Goal: Information Seeking & Learning: Learn about a topic

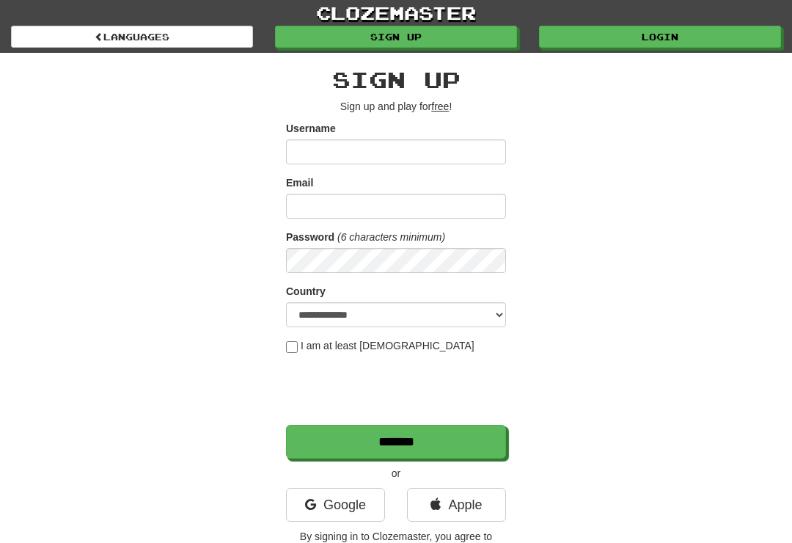
click at [659, 39] on link "Login" at bounding box center [660, 37] width 242 height 22
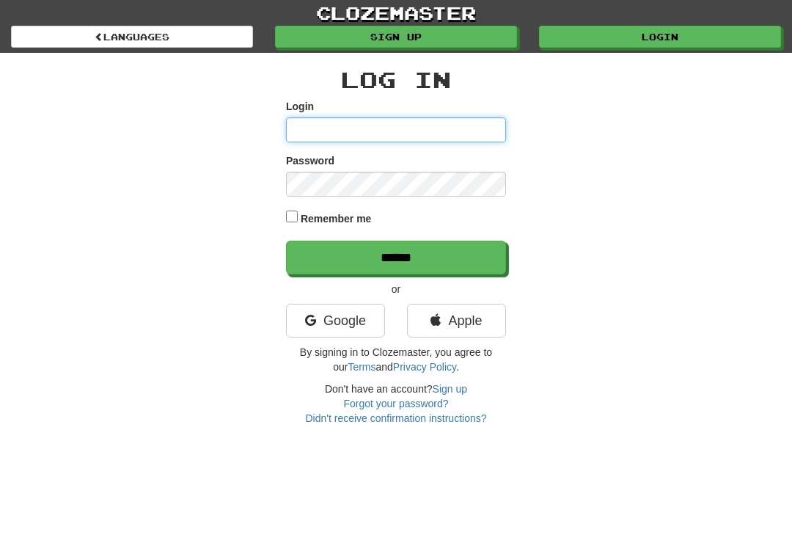
type input "**********"
click at [396, 256] on input "******" at bounding box center [396, 258] width 220 height 34
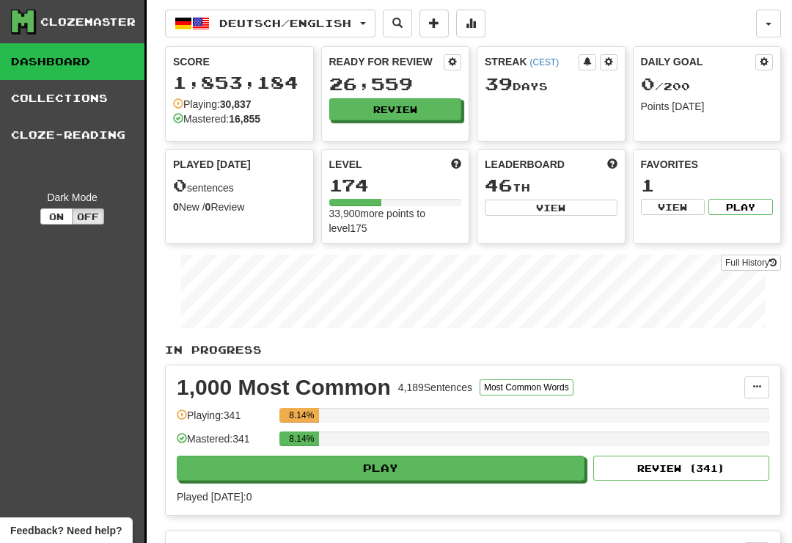
click at [390, 107] on button "Review" at bounding box center [395, 109] width 133 height 22
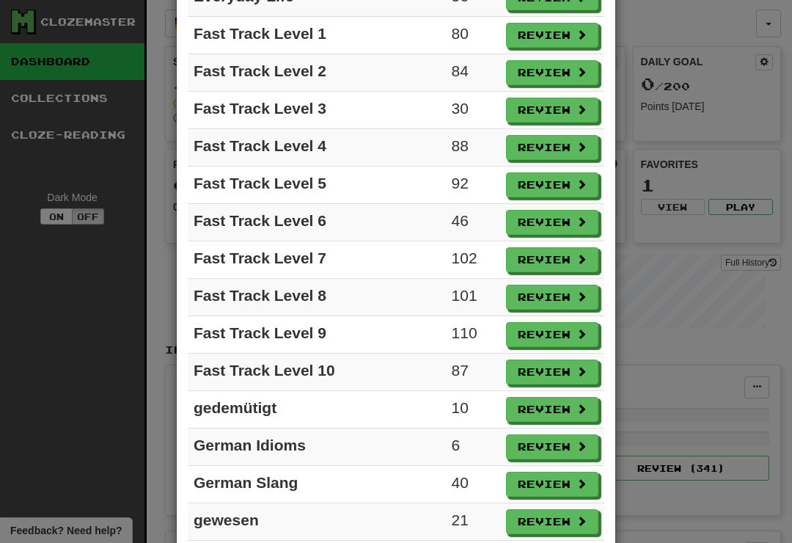
scroll to position [922, 0]
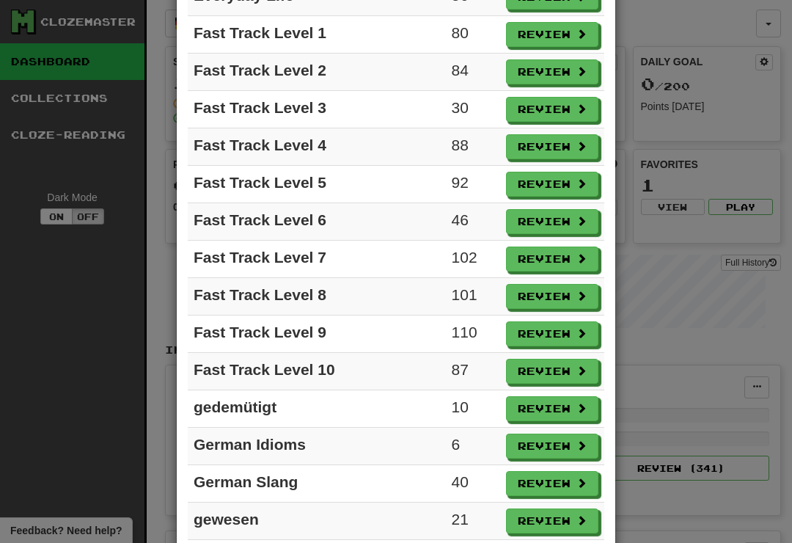
click at [548, 332] on button "Review" at bounding box center [552, 333] width 92 height 25
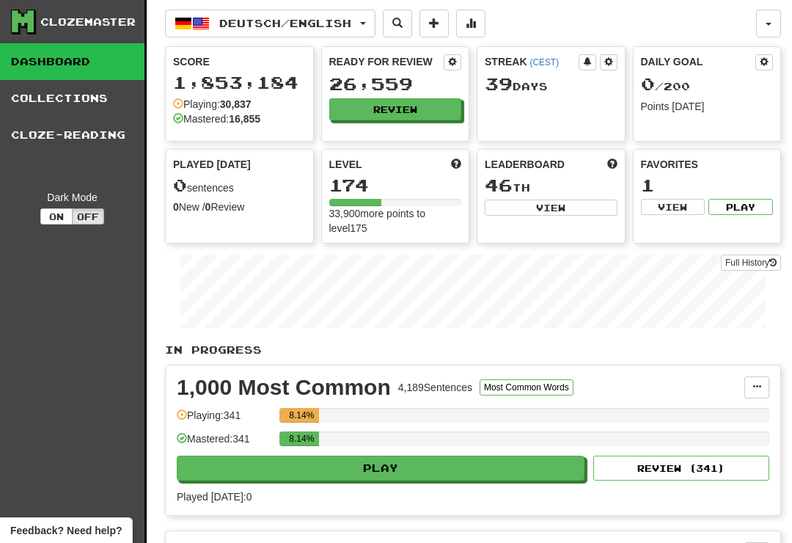
select select "**"
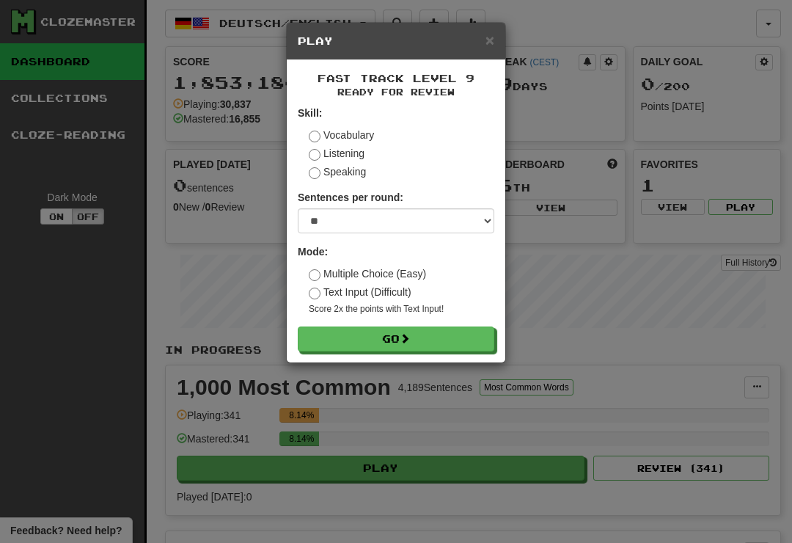
click at [423, 340] on button "Go" at bounding box center [396, 339] width 197 height 25
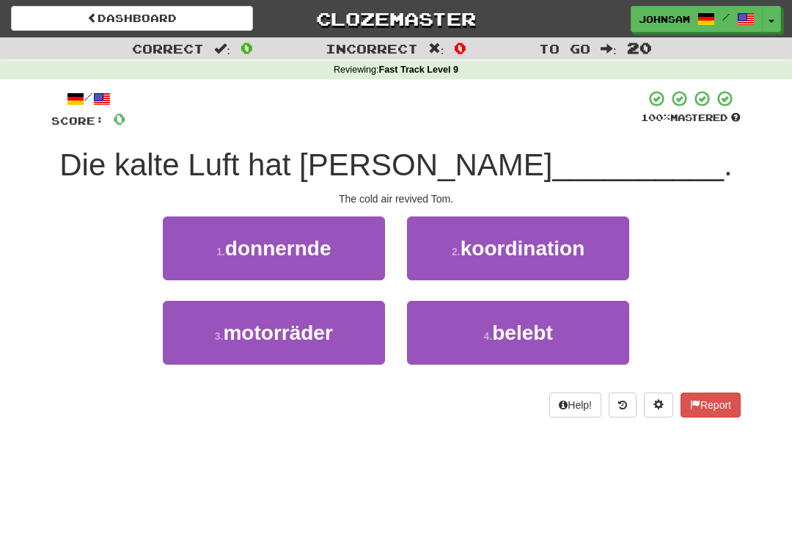
click at [527, 334] on span "belebt" at bounding box center [522, 332] width 60 height 23
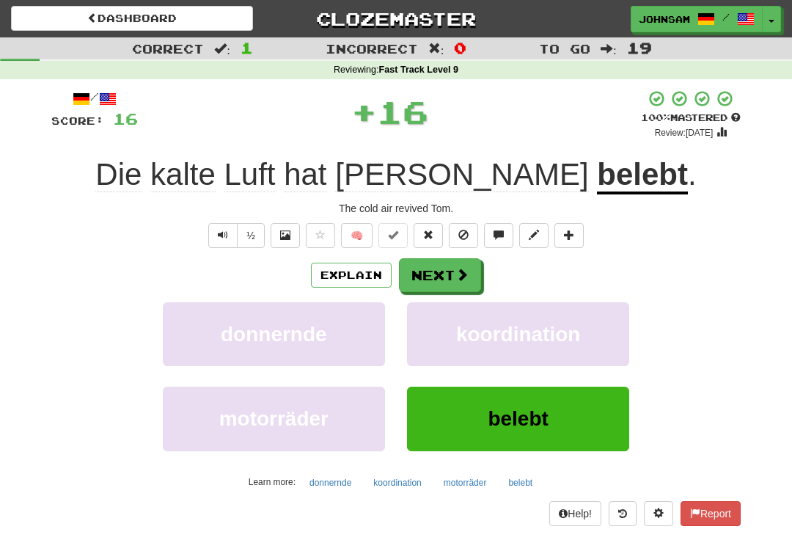
click at [451, 271] on button "Next" at bounding box center [440, 275] width 82 height 34
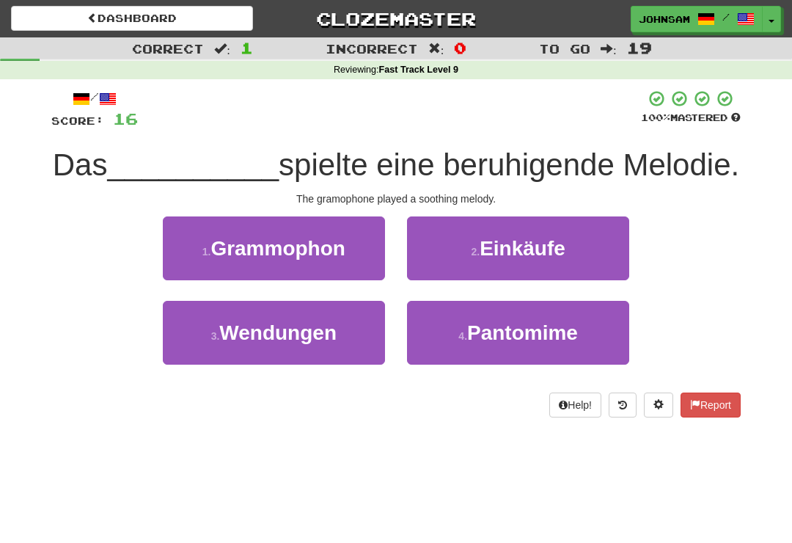
click at [324, 263] on button "1 . Grammophon" at bounding box center [274, 248] width 222 height 64
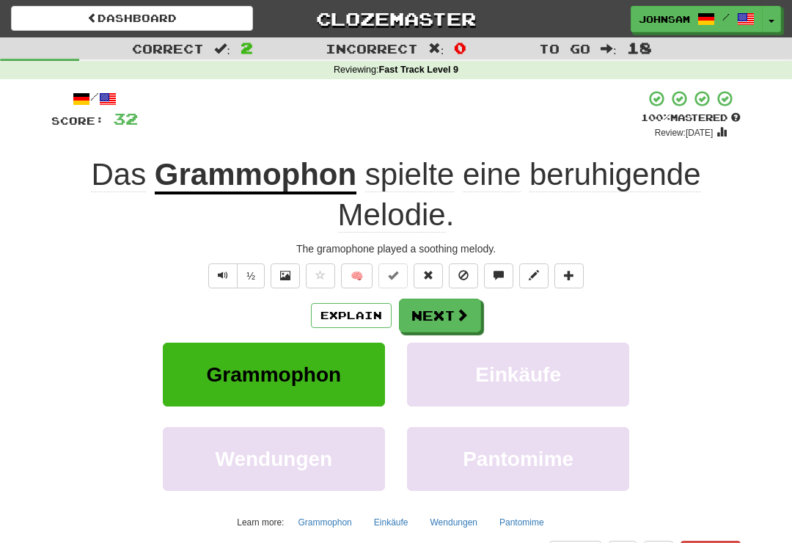
click at [445, 305] on button "Next" at bounding box center [440, 316] width 82 height 34
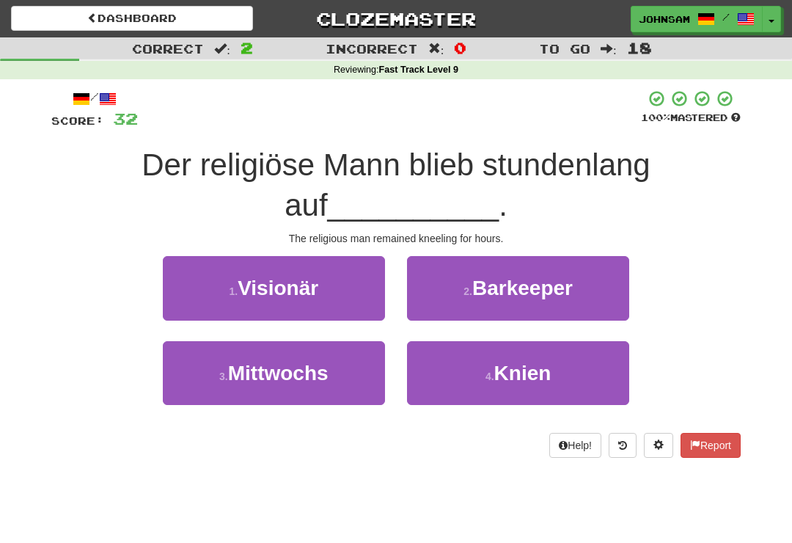
click at [453, 368] on button "4 . Knien" at bounding box center [518, 373] width 222 height 64
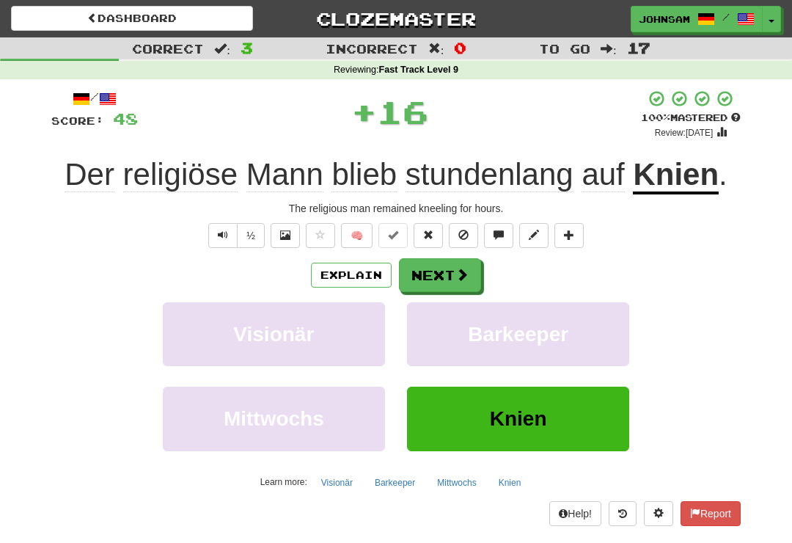
click at [449, 282] on button "Next" at bounding box center [440, 275] width 82 height 34
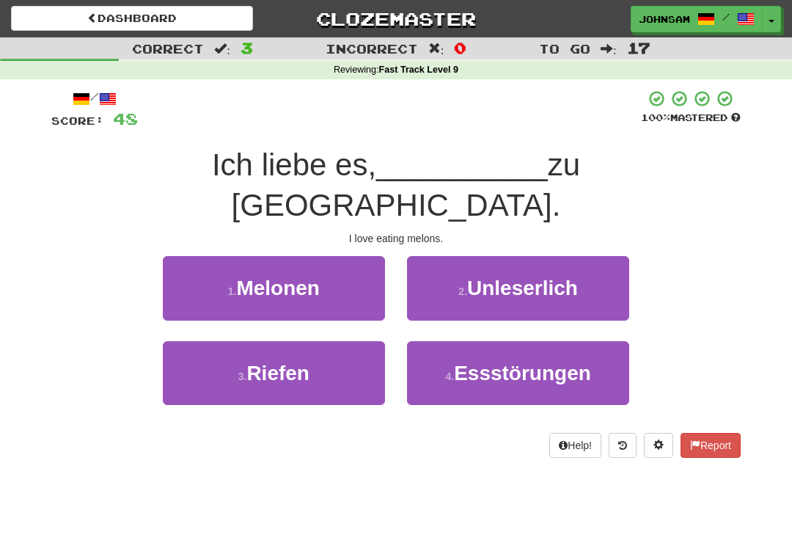
click at [334, 256] on button "1 . Melonen" at bounding box center [274, 288] width 222 height 64
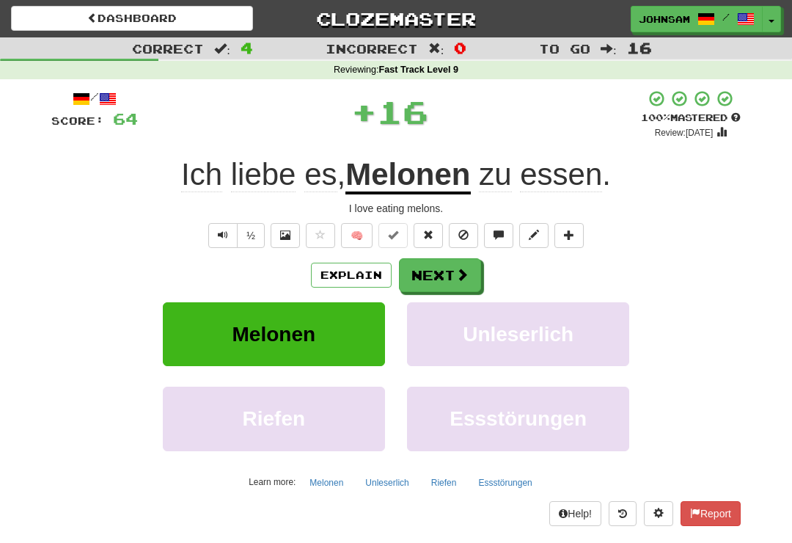
click at [461, 271] on span at bounding box center [462, 274] width 13 height 13
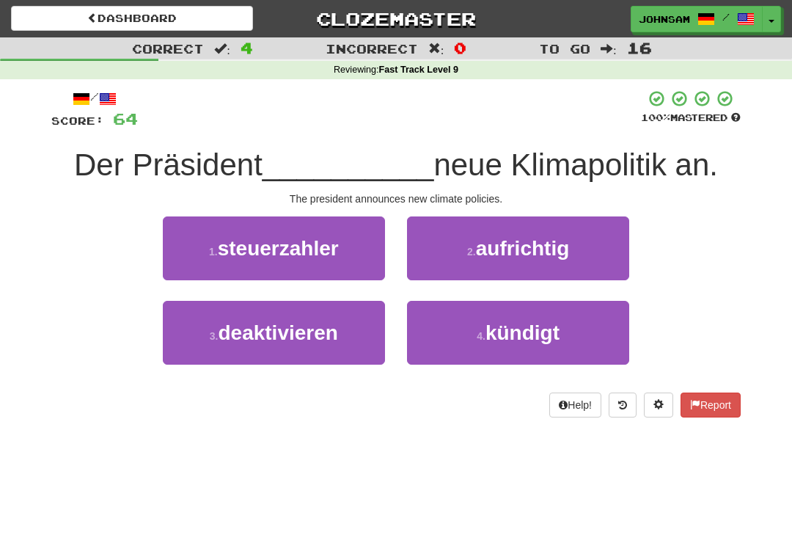
click at [506, 338] on span "kündigt" at bounding box center [523, 332] width 74 height 23
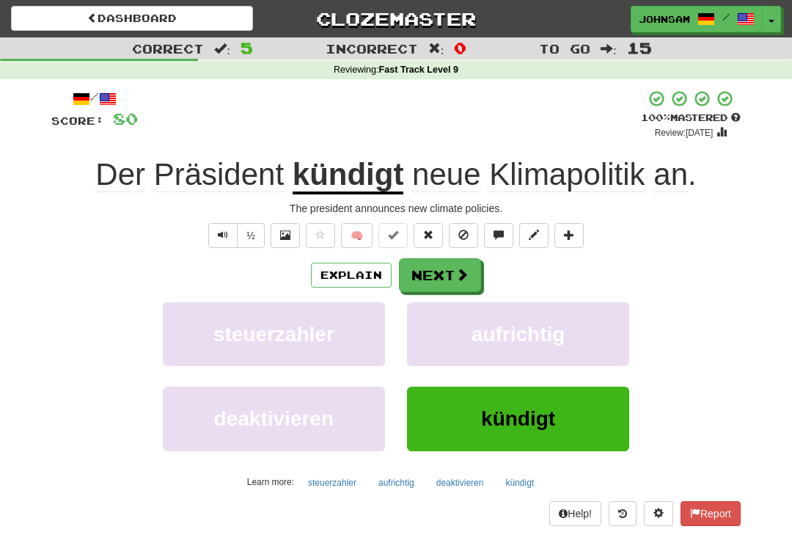
click at [459, 269] on span at bounding box center [462, 274] width 13 height 13
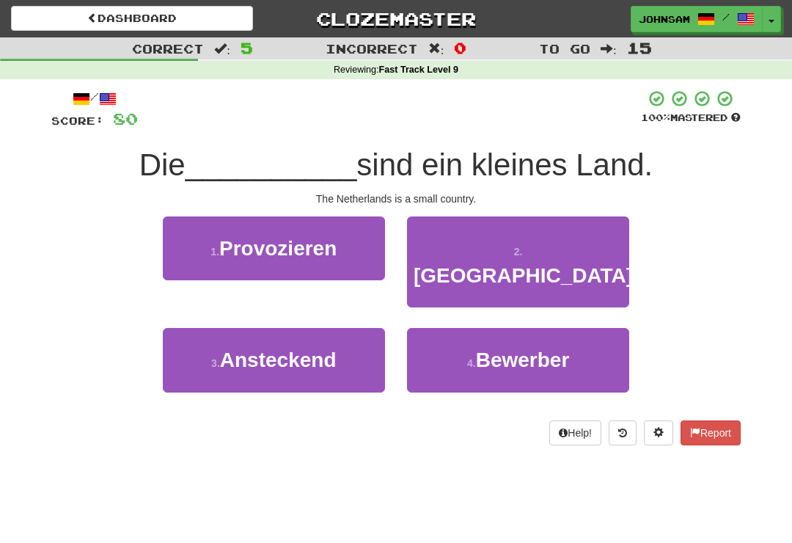
click at [522, 264] on span "Niederlande" at bounding box center [523, 275] width 219 height 23
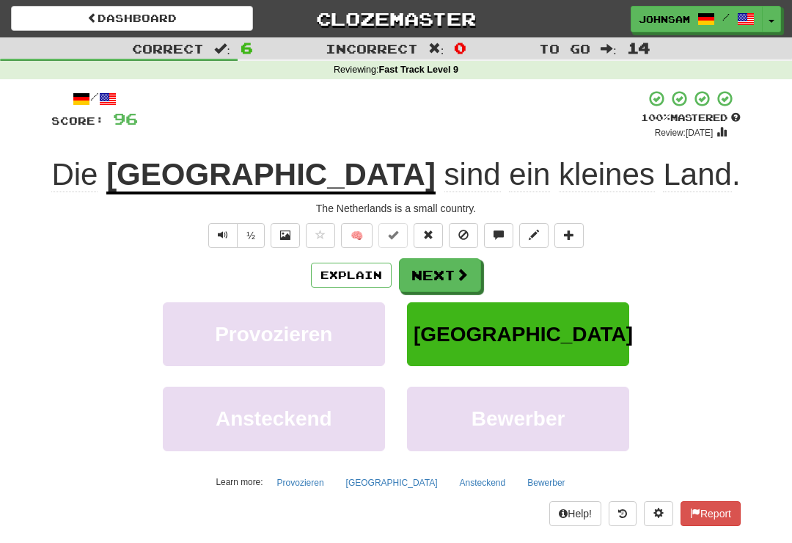
click at [453, 270] on button "Next" at bounding box center [440, 275] width 82 height 34
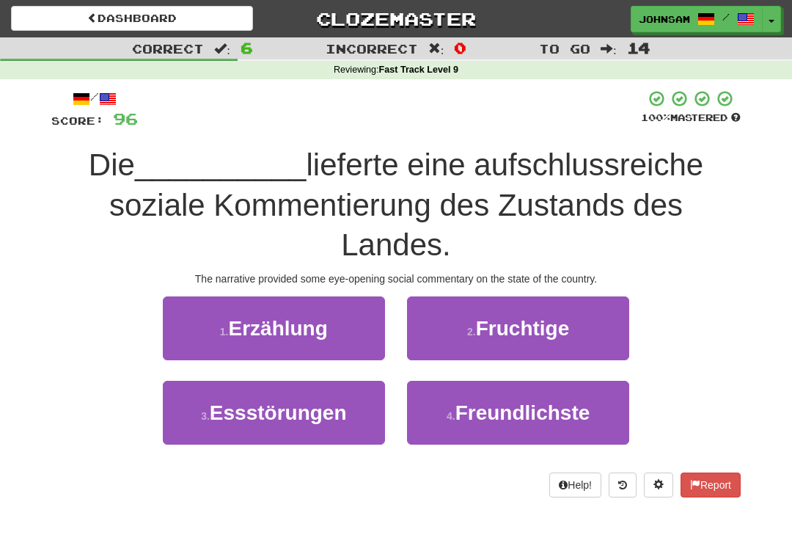
click at [324, 337] on span "Erzählung" at bounding box center [277, 328] width 99 height 23
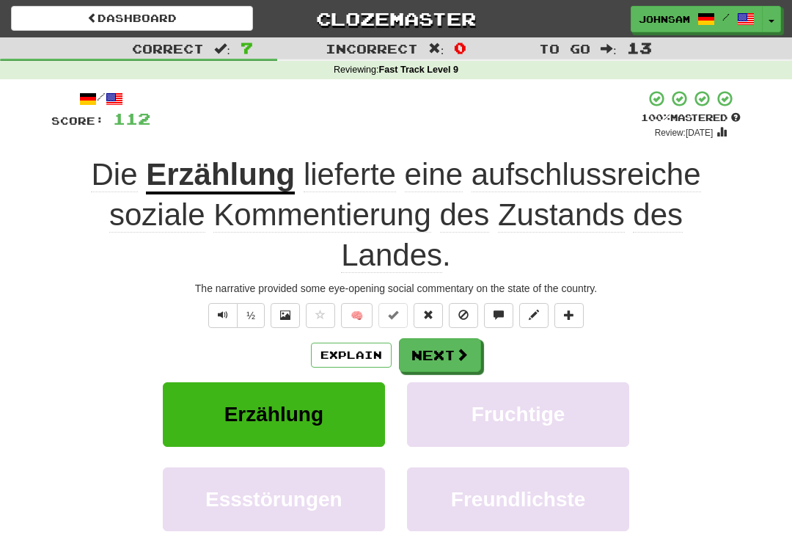
click at [455, 340] on button "Next" at bounding box center [440, 355] width 82 height 34
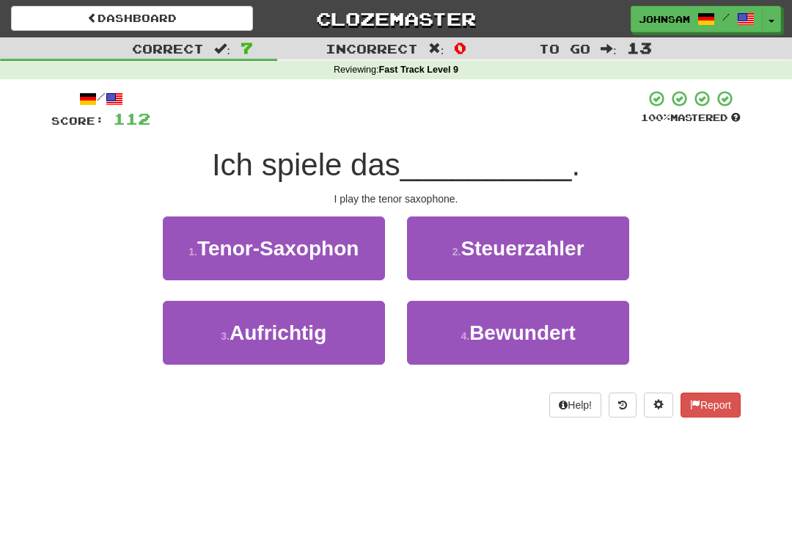
click at [355, 254] on span "Tenor-Saxophon" at bounding box center [277, 248] width 161 height 23
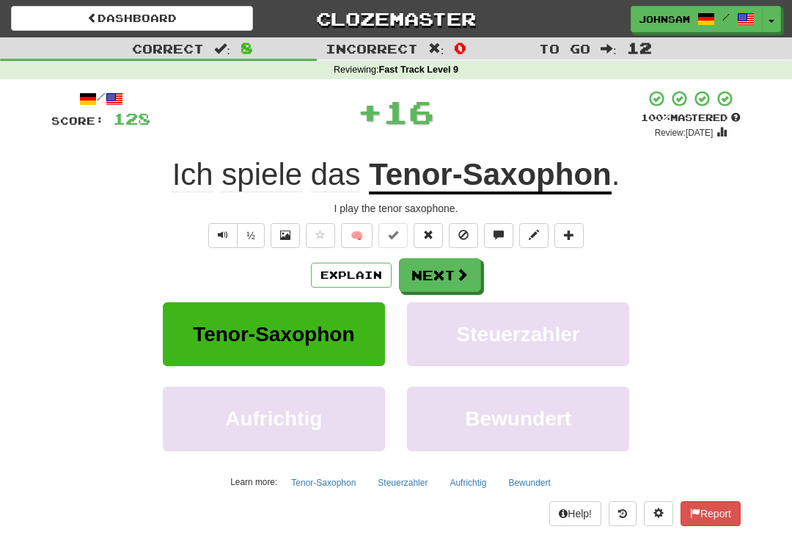
click at [464, 277] on span at bounding box center [462, 274] width 13 height 13
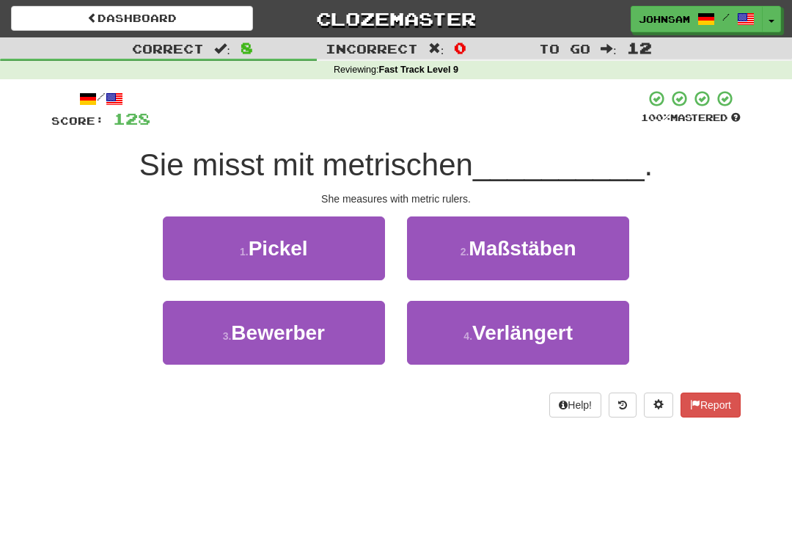
click at [517, 253] on span "Maßstäben" at bounding box center [522, 248] width 107 height 23
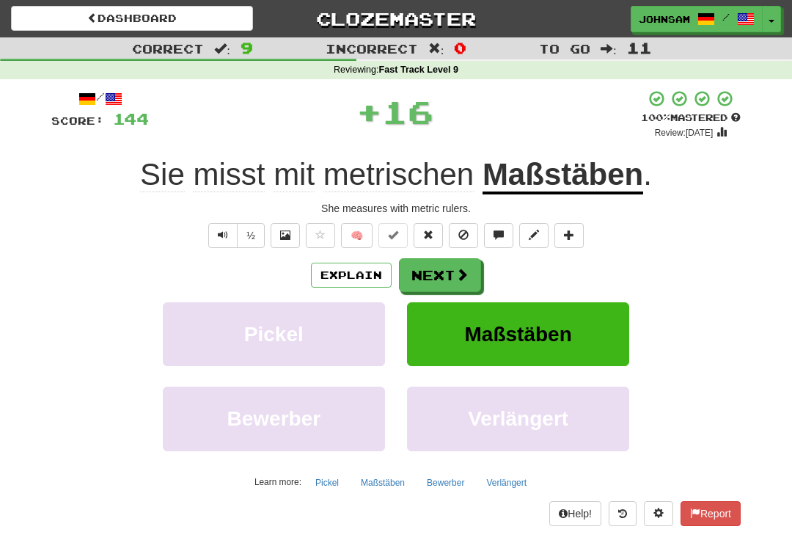
click at [448, 272] on button "Next" at bounding box center [440, 275] width 82 height 34
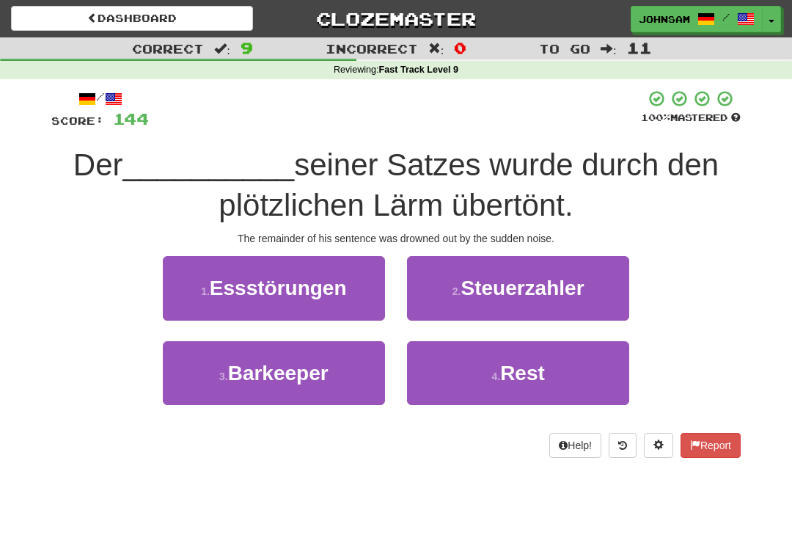
click at [451, 367] on button "4 . Rest" at bounding box center [518, 373] width 222 height 64
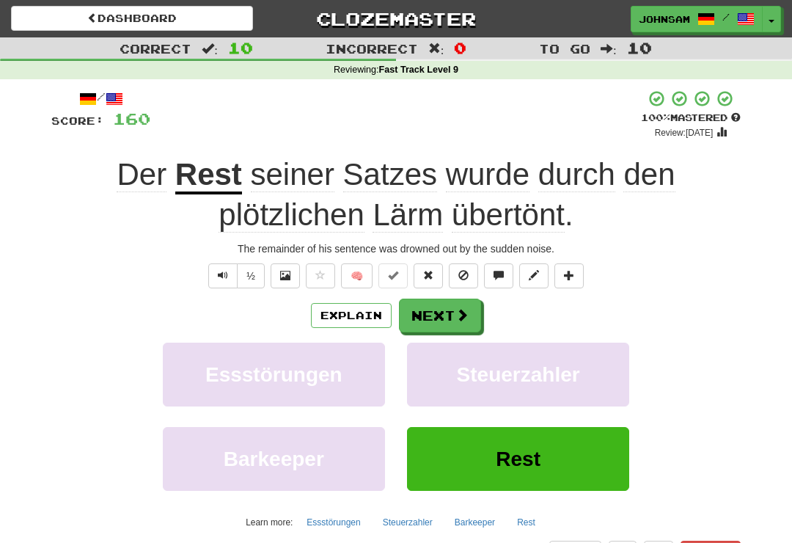
click at [447, 310] on button "Next" at bounding box center [440, 316] width 82 height 34
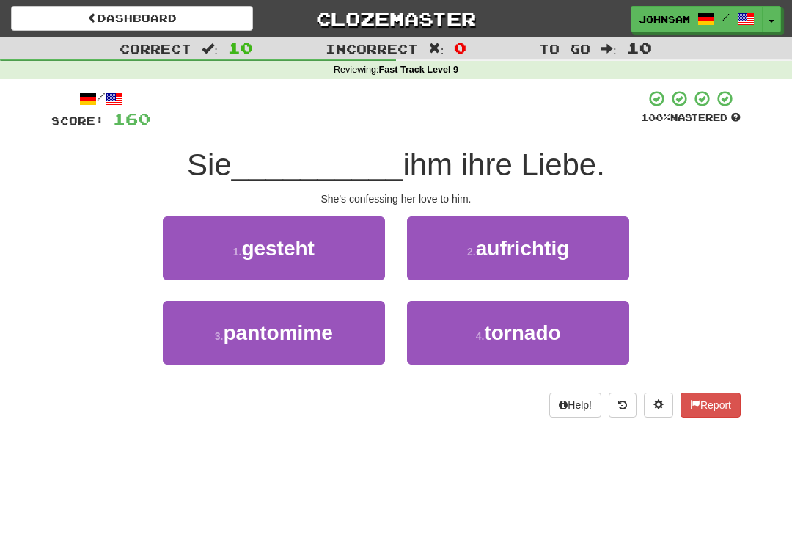
click at [340, 252] on button "1 . gesteht" at bounding box center [274, 248] width 222 height 64
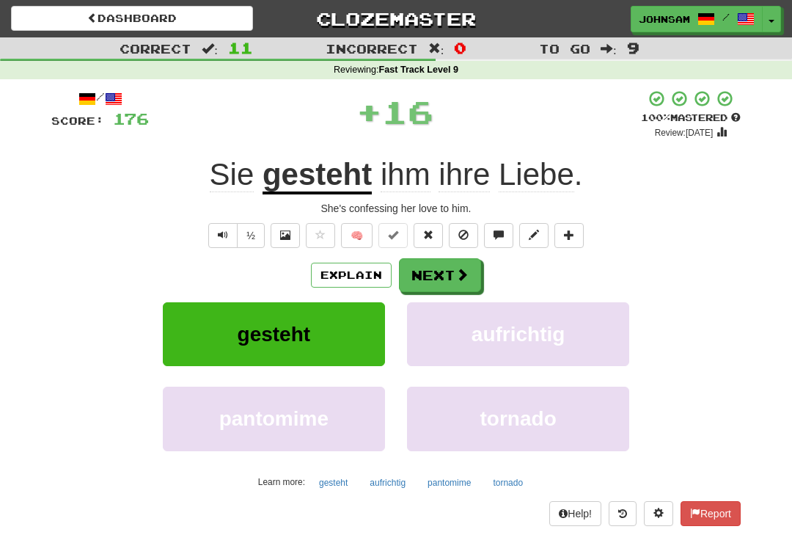
click at [446, 269] on button "Next" at bounding box center [440, 275] width 82 height 34
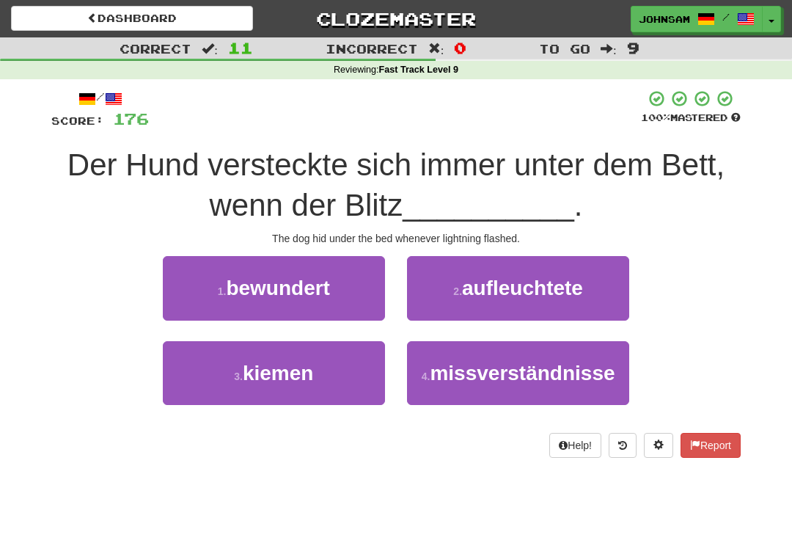
click at [517, 279] on span "aufleuchtete" at bounding box center [522, 288] width 121 height 23
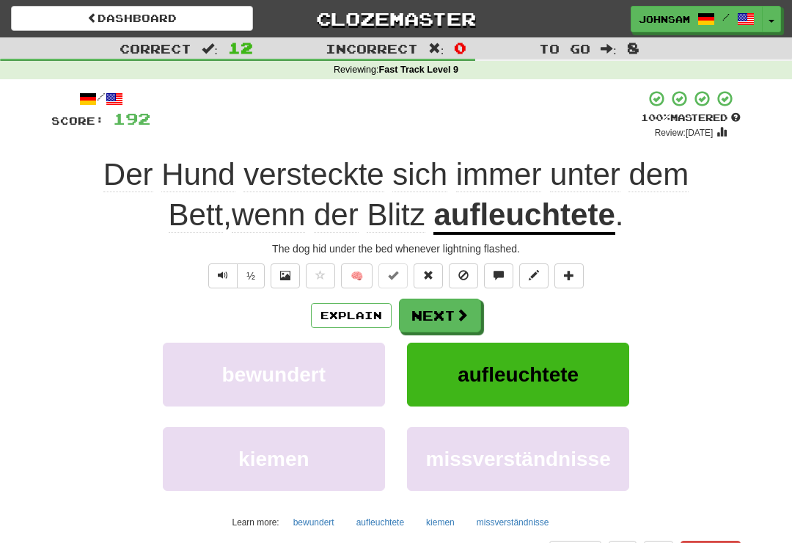
click at [445, 307] on button "Next" at bounding box center [440, 316] width 82 height 34
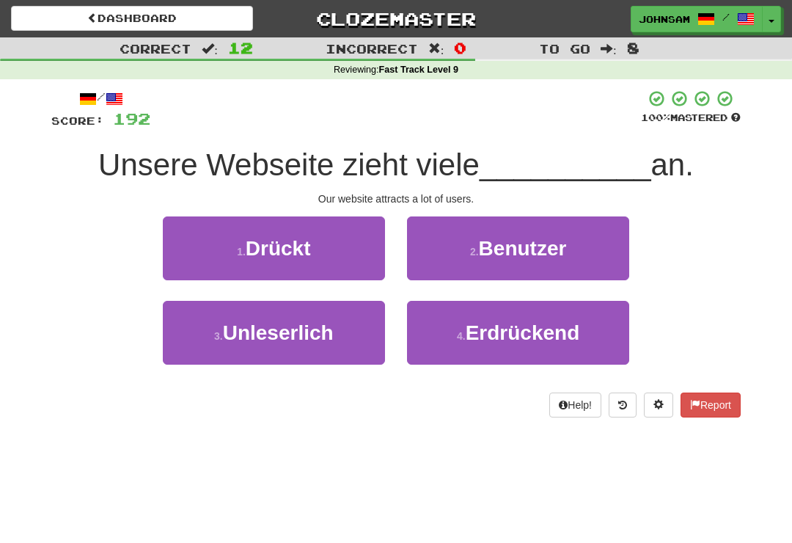
click at [518, 254] on span "Benutzer" at bounding box center [523, 248] width 88 height 23
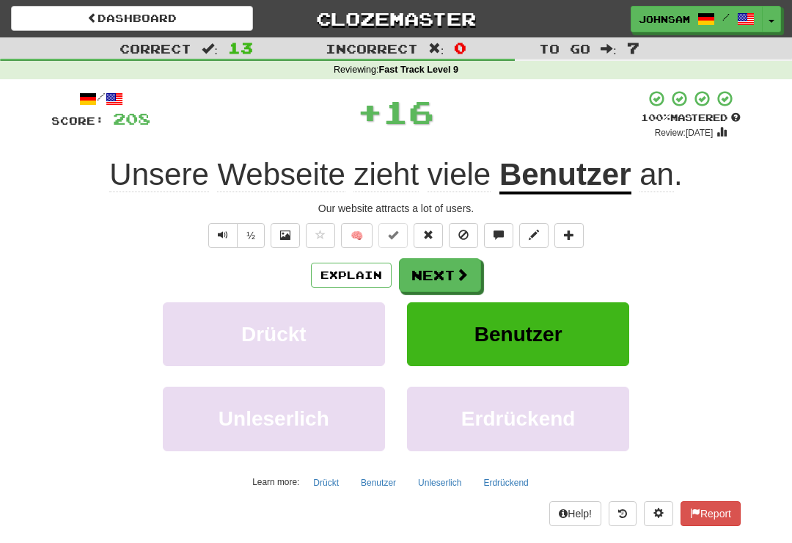
click at [452, 282] on button "Next" at bounding box center [440, 275] width 82 height 34
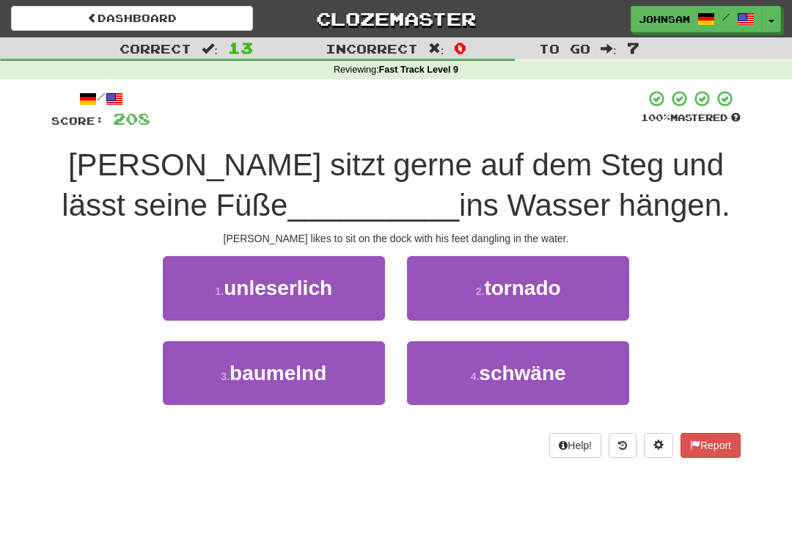
click at [333, 377] on button "3 . baumelnd" at bounding box center [274, 373] width 222 height 64
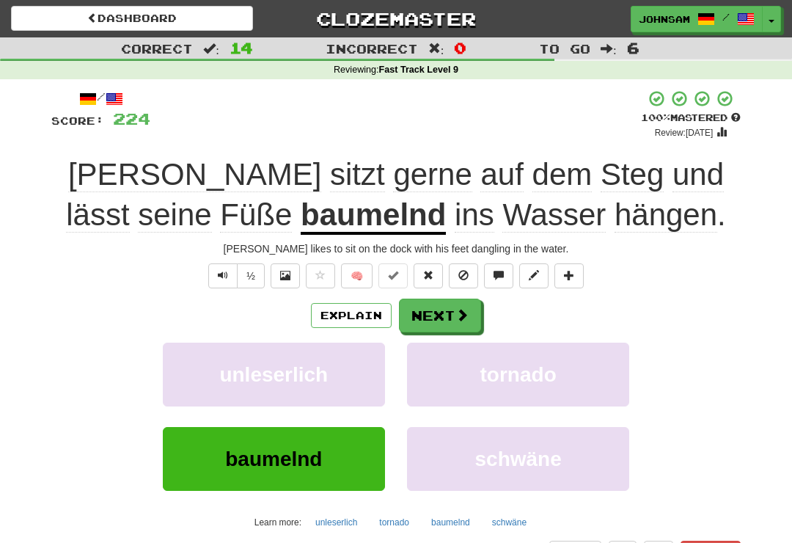
click at [449, 313] on button "Next" at bounding box center [440, 316] width 82 height 34
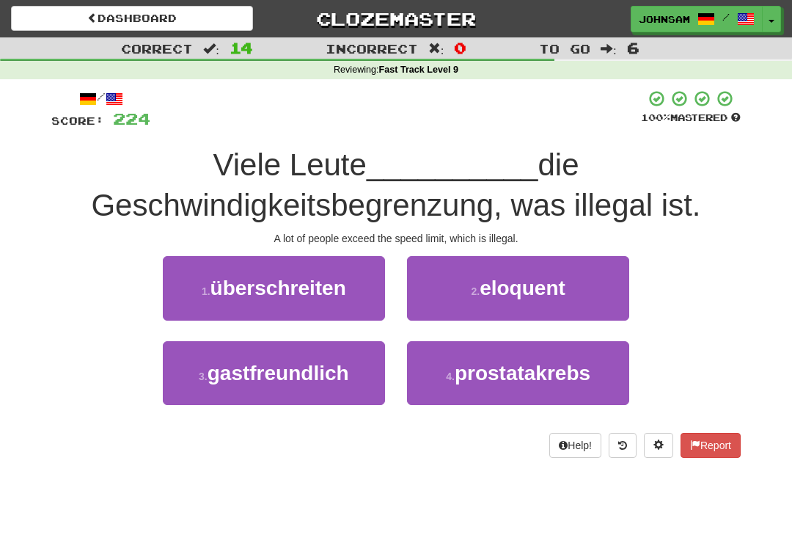
click at [339, 293] on span "überschreiten" at bounding box center [279, 288] width 136 height 23
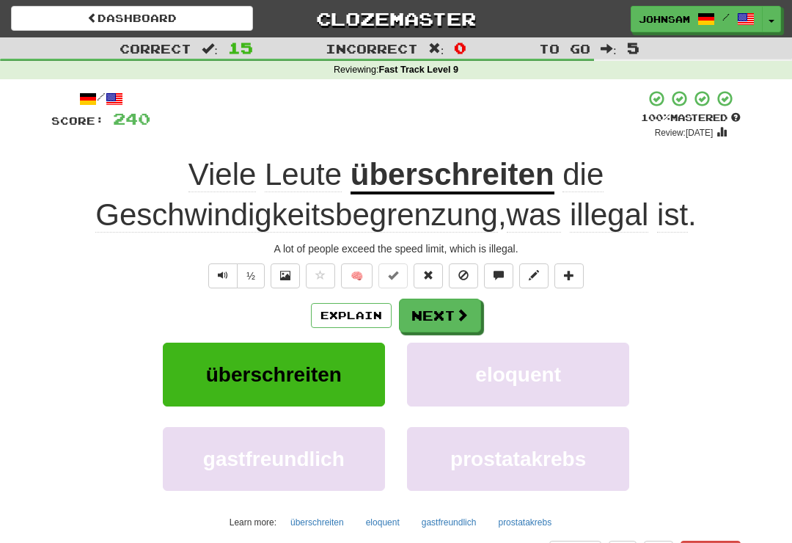
click at [451, 302] on button "Next" at bounding box center [440, 316] width 82 height 34
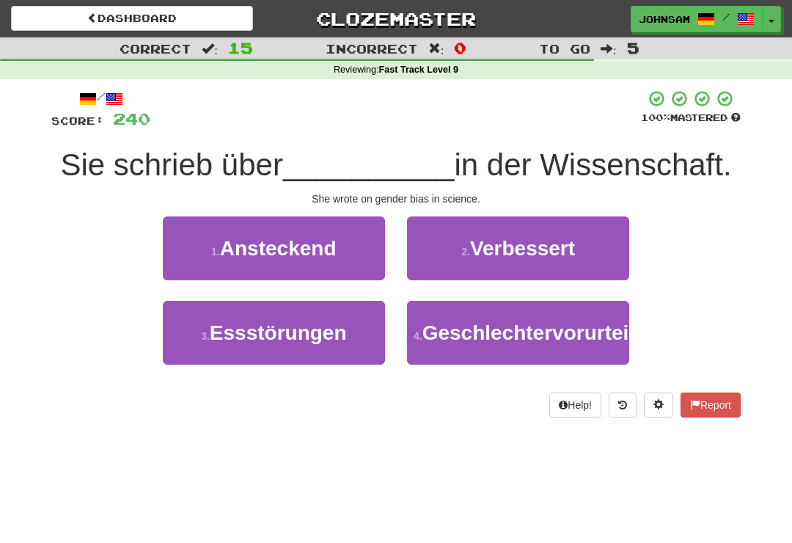
click at [467, 344] on span "Geschlechtervorurteile" at bounding box center [535, 332] width 224 height 23
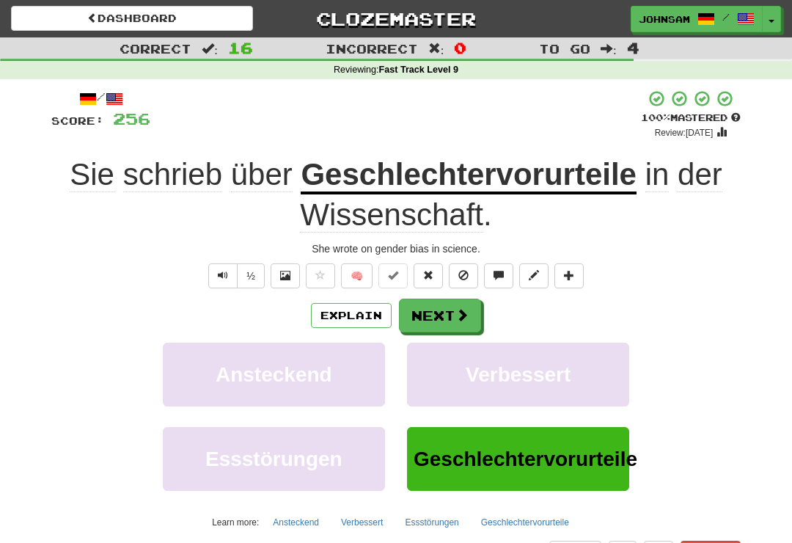
click at [452, 307] on button "Next" at bounding box center [440, 316] width 82 height 34
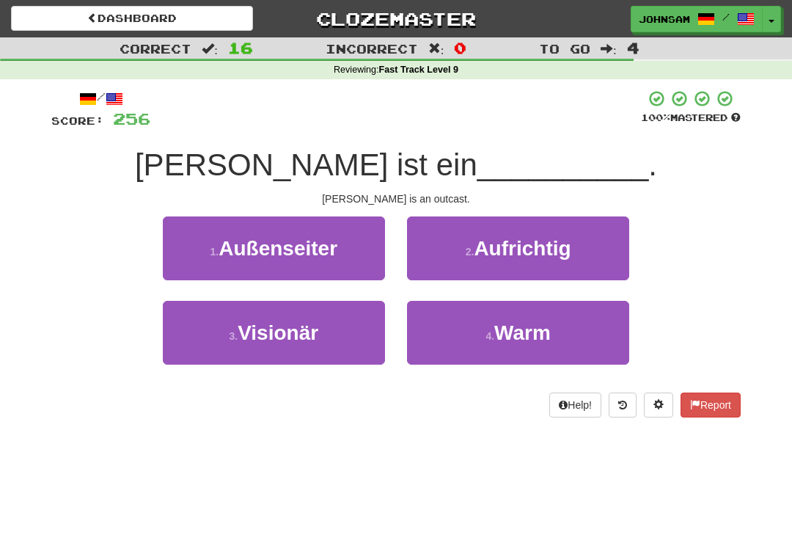
click at [358, 251] on button "1 . Außenseiter" at bounding box center [274, 248] width 222 height 64
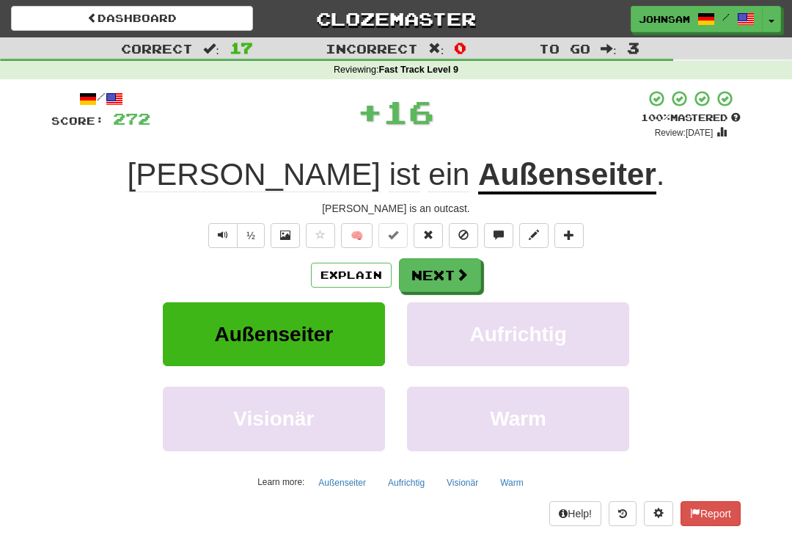
click at [461, 271] on span at bounding box center [462, 274] width 13 height 13
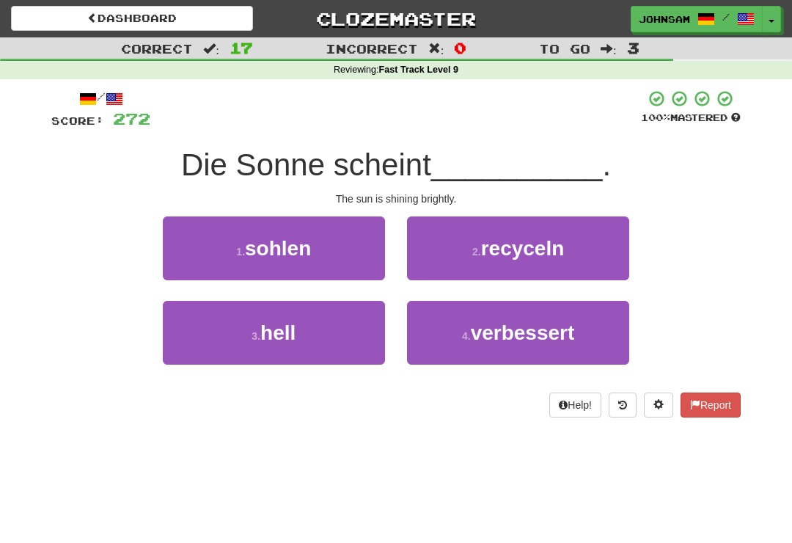
click at [340, 335] on button "3 . hell" at bounding box center [274, 333] width 222 height 64
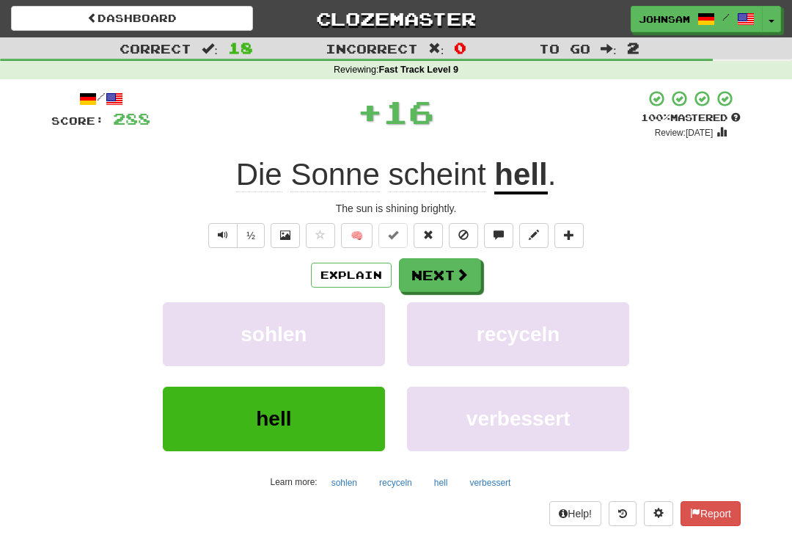
click at [453, 277] on button "Next" at bounding box center [440, 275] width 82 height 34
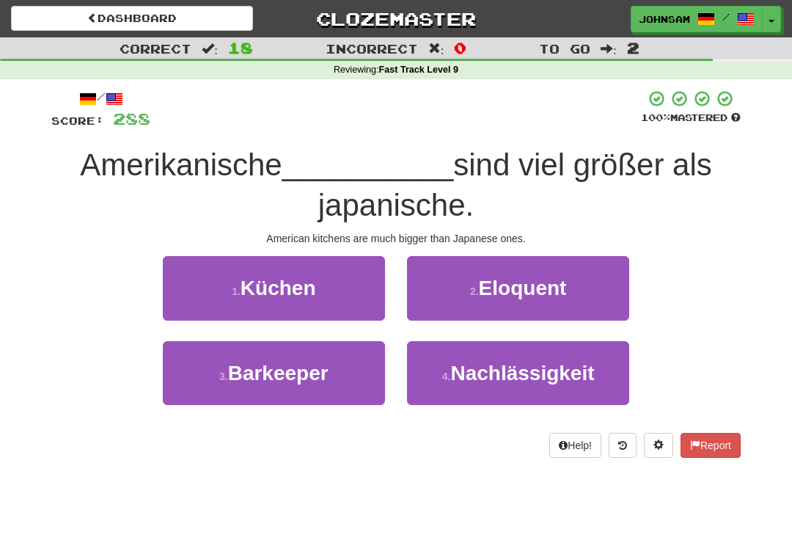
click at [343, 299] on button "1 . Küchen" at bounding box center [274, 288] width 222 height 64
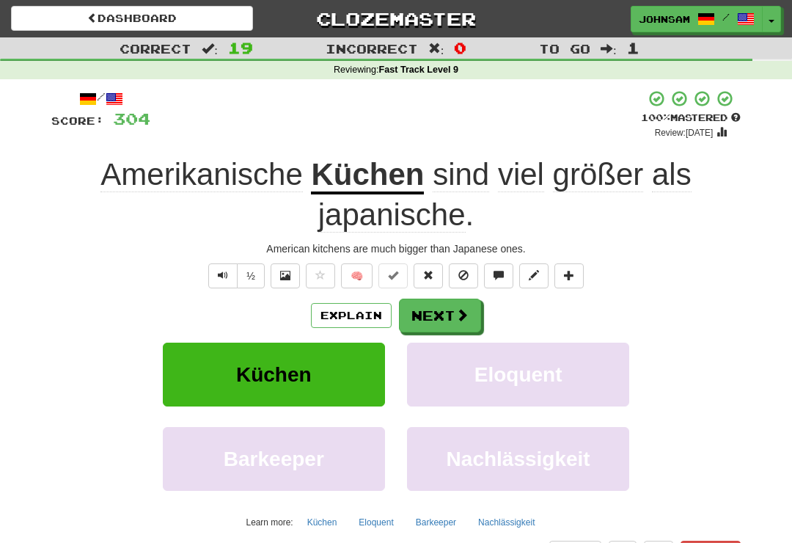
click at [458, 303] on button "Next" at bounding box center [440, 316] width 82 height 34
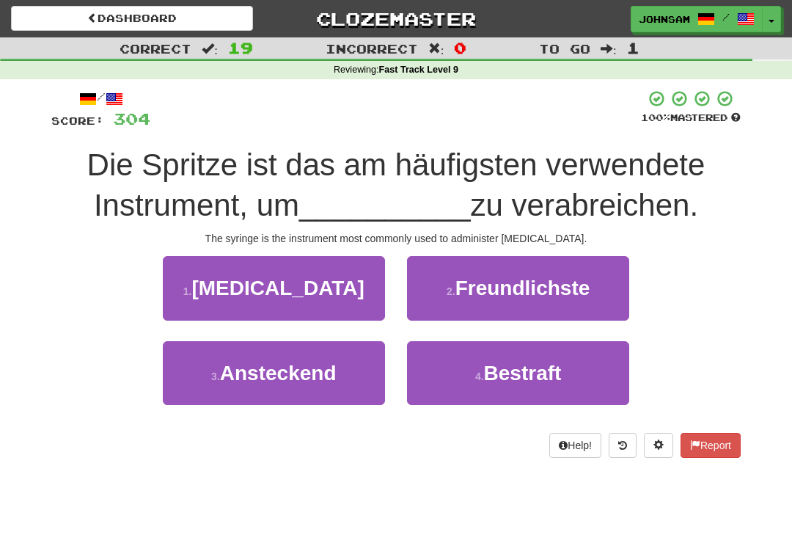
click at [349, 301] on button "1 . Insulin" at bounding box center [274, 288] width 222 height 64
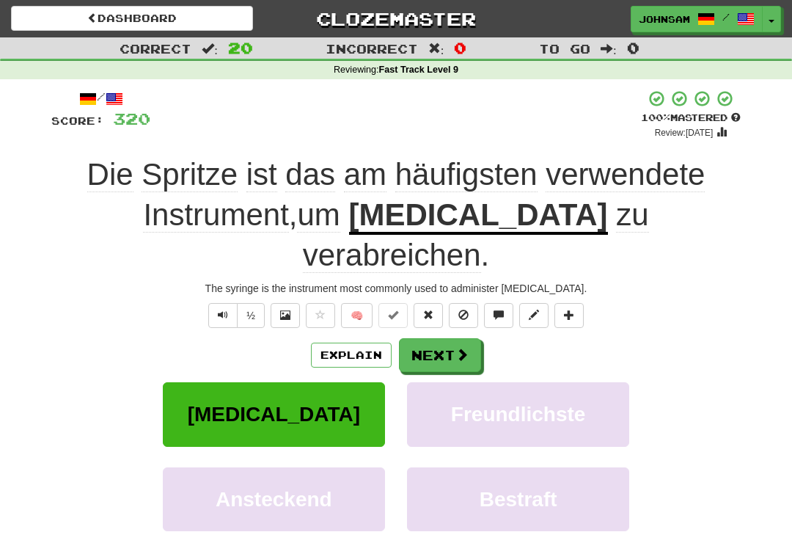
click at [448, 338] on button "Next" at bounding box center [440, 355] width 82 height 34
